Goal: Find specific page/section: Find specific page/section

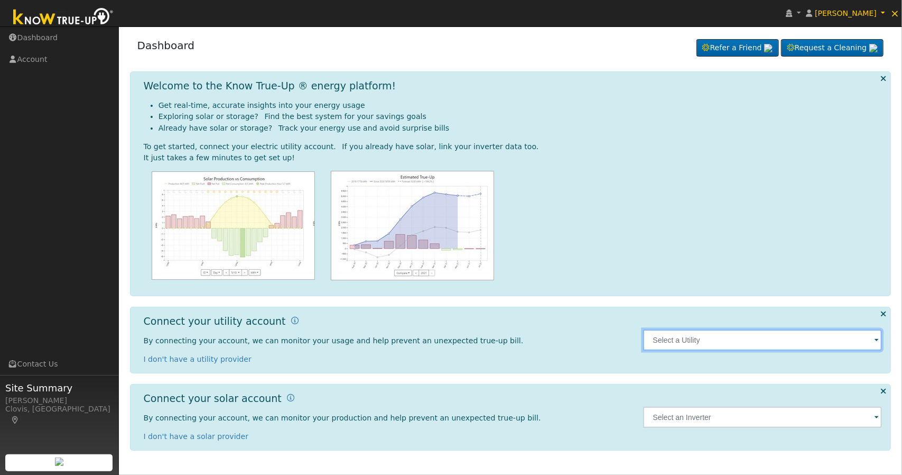
click at [686, 339] on input "text" at bounding box center [762, 339] width 239 height 21
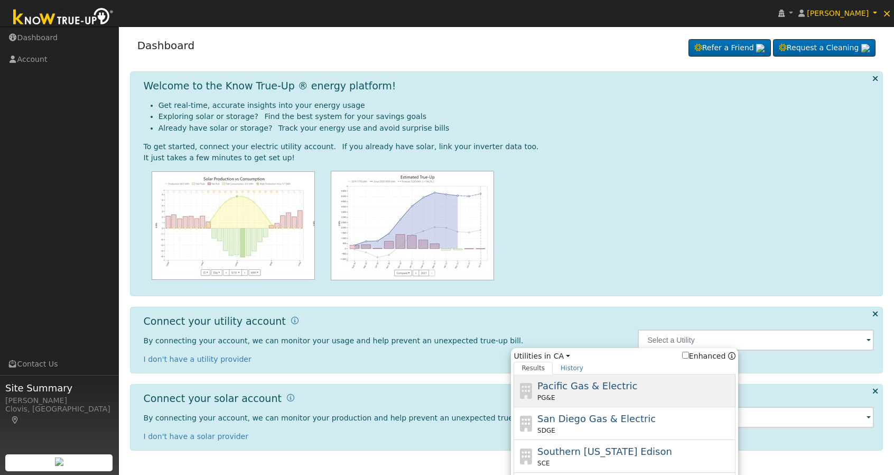
click at [635, 391] on div "Pacific Gas & Electric PG&E" at bounding box center [635, 390] width 196 height 24
type input "PG&E"
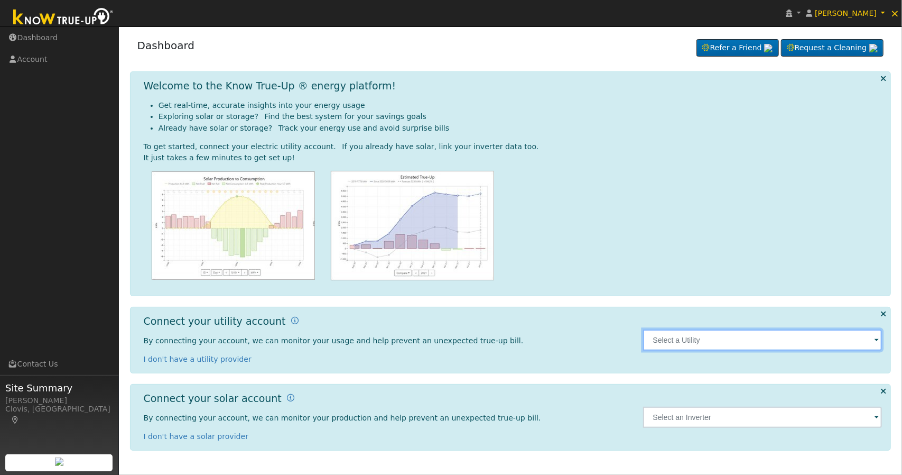
click at [685, 335] on input "text" at bounding box center [762, 339] width 239 height 21
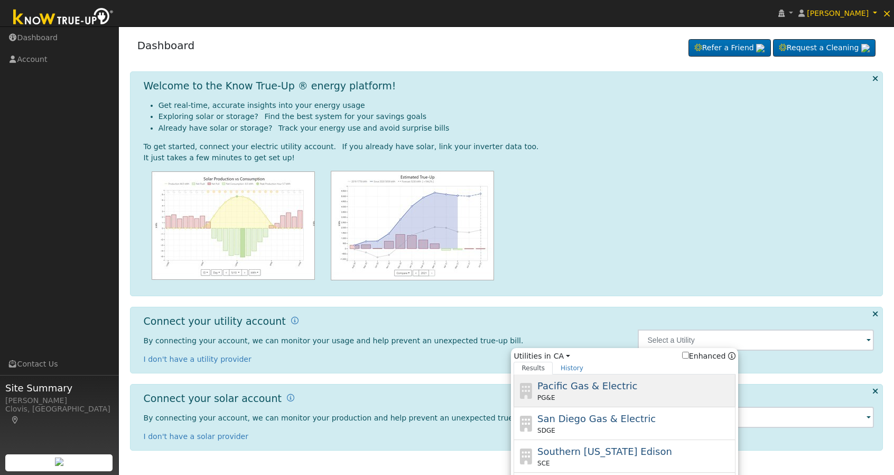
click at [615, 393] on div "PG&E" at bounding box center [635, 398] width 196 height 10
type input "PG&E"
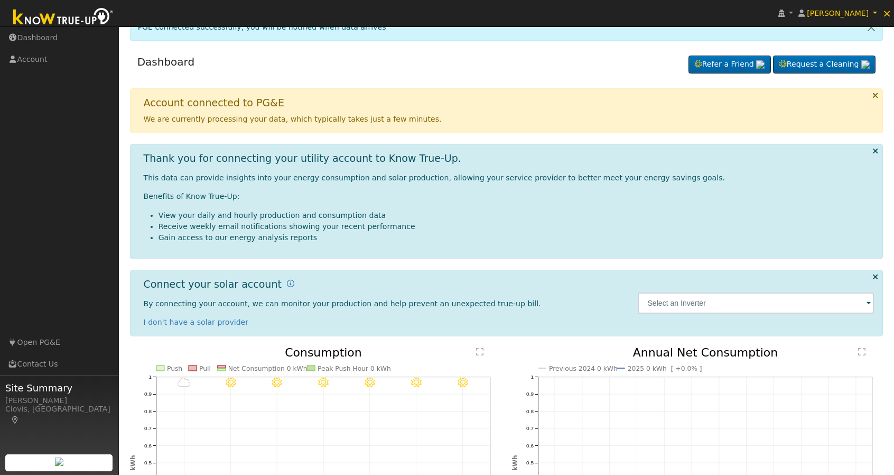
scroll to position [2, 0]
